Goal: Transaction & Acquisition: Purchase product/service

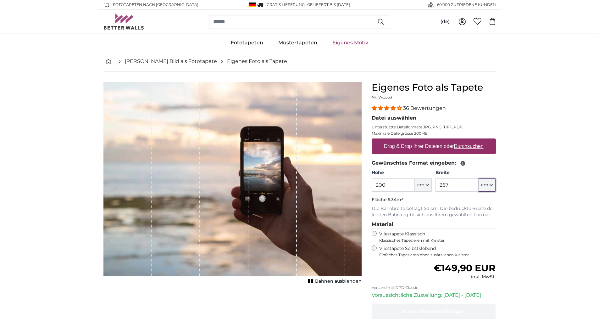
click at [491, 185] on icon "button" at bounding box center [491, 184] width 3 height 3
click at [448, 184] on input "267" at bounding box center [457, 184] width 43 height 13
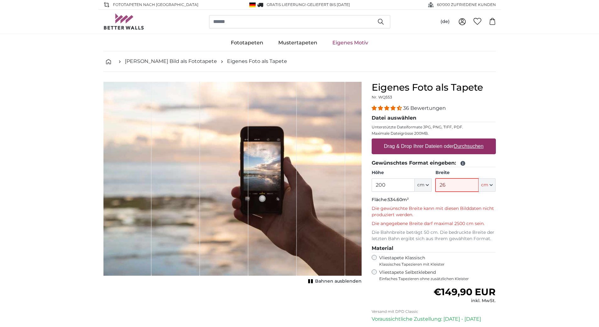
type input "2"
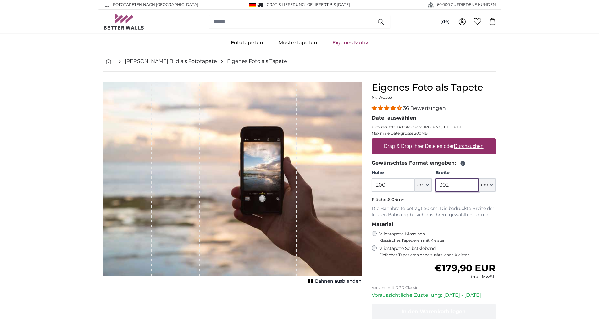
type input "302"
click at [466, 145] on u "Durchsuchen" at bounding box center [469, 145] width 30 height 5
click at [466, 140] on input "Drag & Drop Ihrer Dateien oder Durchsuchen" at bounding box center [434, 139] width 124 height 2
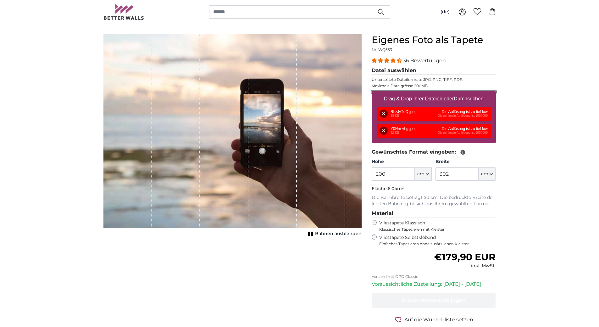
scroll to position [55, 0]
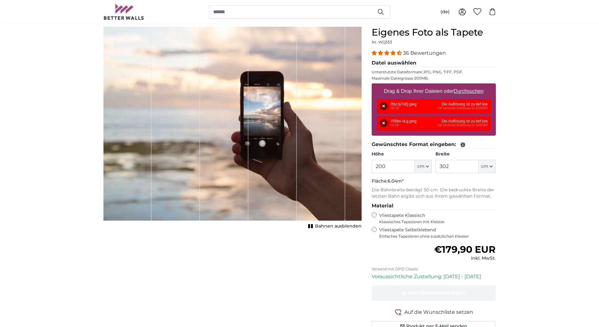
click at [407, 122] on div "Entfernen Nochmal versuchen Entfernen Hochladen Abbrechen Nochmal versuchen Ent…" at bounding box center [434, 123] width 114 height 14
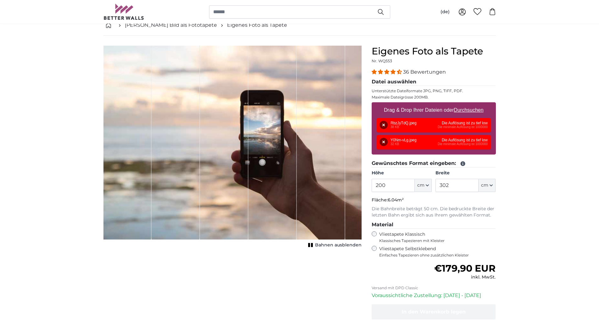
scroll to position [0, 0]
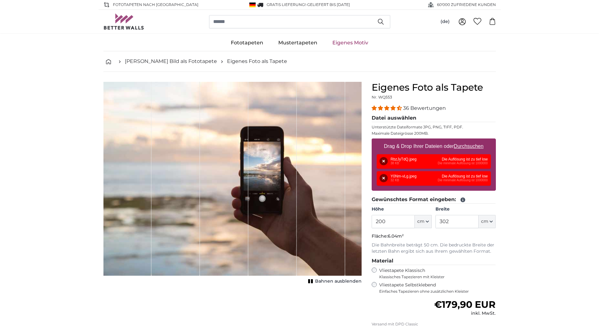
click at [408, 159] on div "Entfernen Nochmal versuchen Entfernen Hochladen Abbrechen Nochmal versuchen Ent…" at bounding box center [434, 161] width 114 height 14
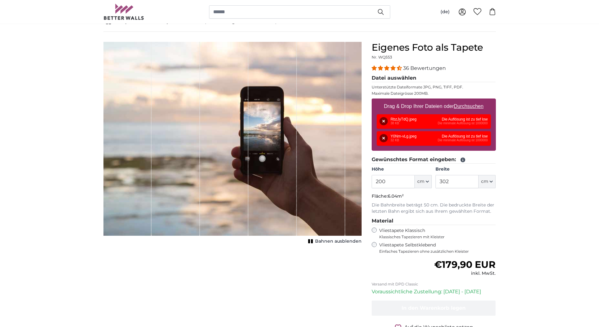
scroll to position [39, 0]
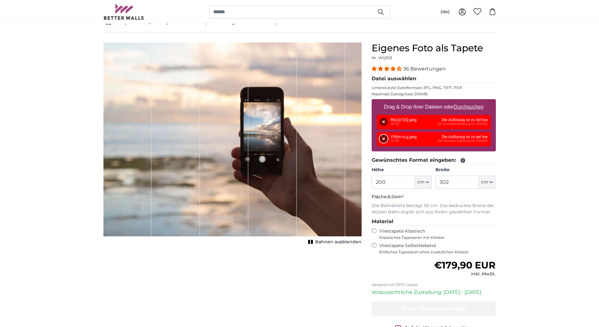
click at [383, 140] on button "Entfernen" at bounding box center [384, 139] width 8 height 8
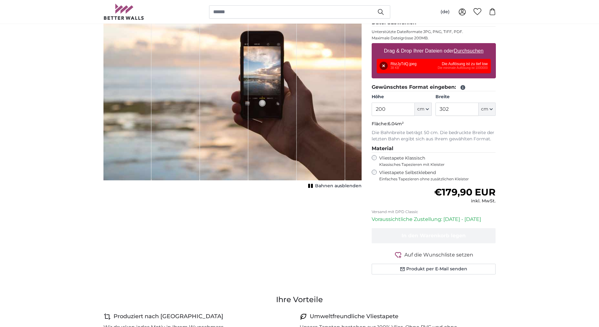
scroll to position [110, 0]
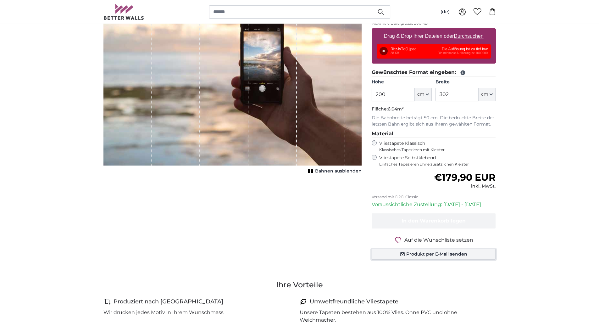
click at [464, 255] on button "Produkt per E-Mail senden" at bounding box center [434, 254] width 124 height 11
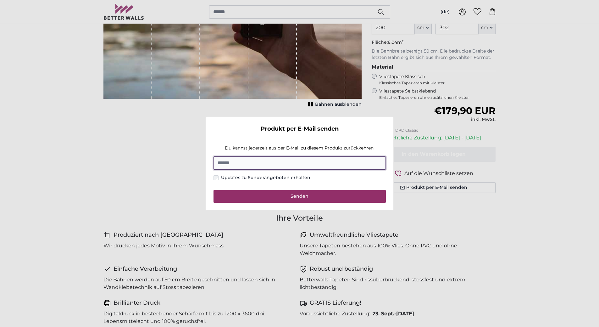
scroll to position [97, 0]
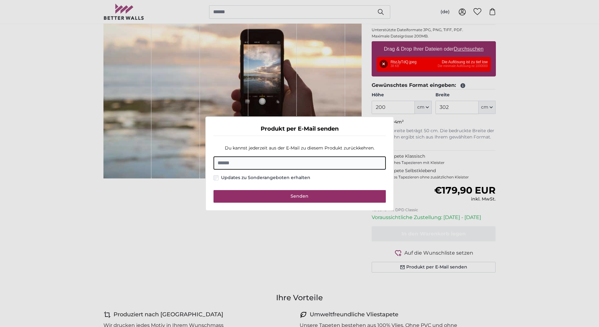
click at [394, 116] on dialog "Produkt per E-Mail senden Du kannst jederzeit aus der E-Mail zu diesem Produkt …" at bounding box center [299, 163] width 189 height 94
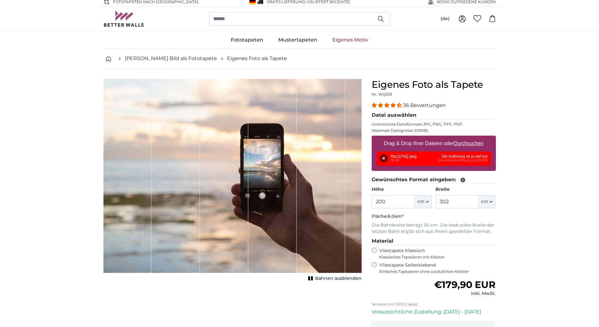
scroll to position [0, 0]
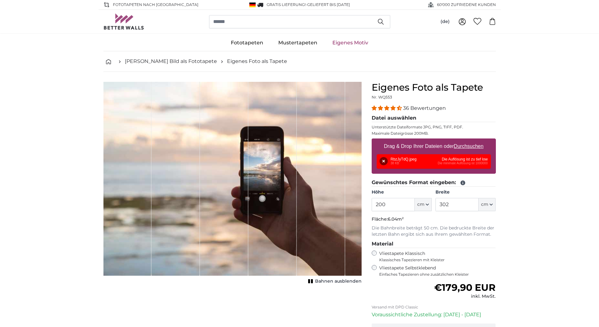
click at [395, 160] on div "Entfernen Nochmal versuchen Entfernen Hochladen Abbrechen Nochmal versuchen Ent…" at bounding box center [434, 161] width 114 height 14
click at [472, 160] on div "Entfernen Nochmal versuchen Entfernen Hochladen Abbrechen Nochmal versuchen Ent…" at bounding box center [434, 161] width 114 height 14
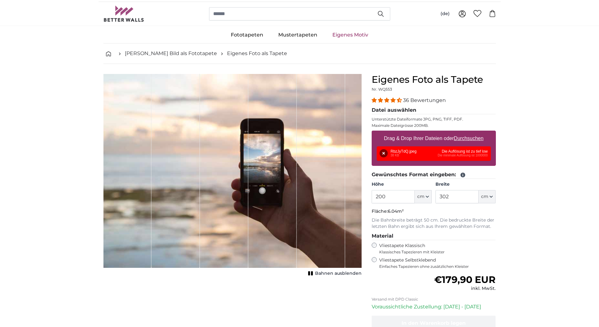
scroll to position [16, 0]
